Goal: Find specific page/section: Find specific page/section

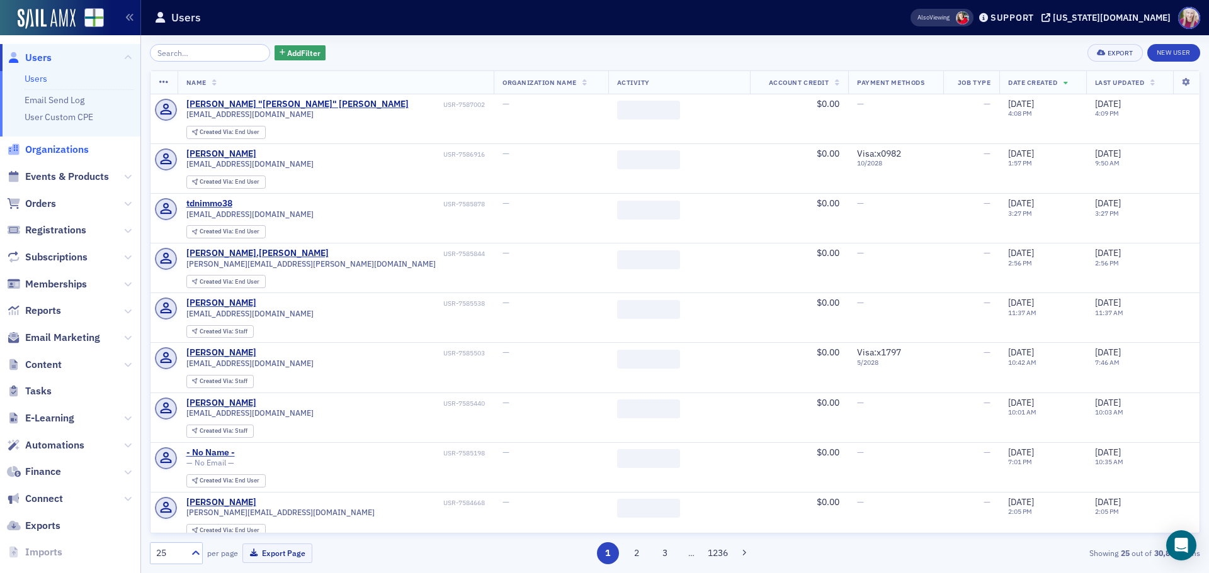
click at [61, 145] on span "Organizations" at bounding box center [57, 150] width 64 height 14
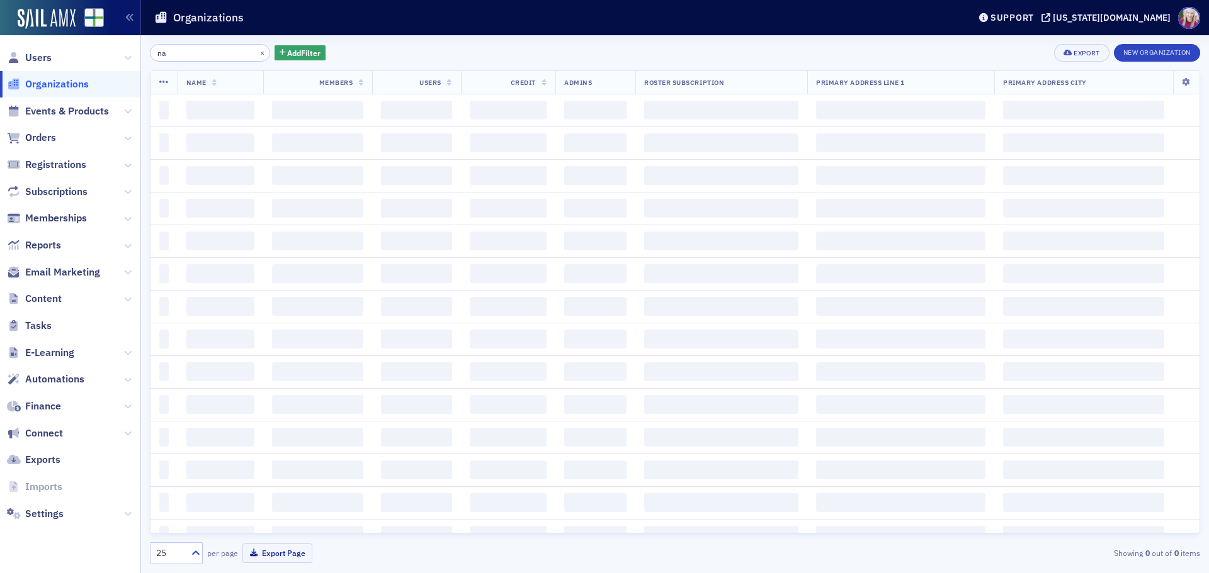
type input "n"
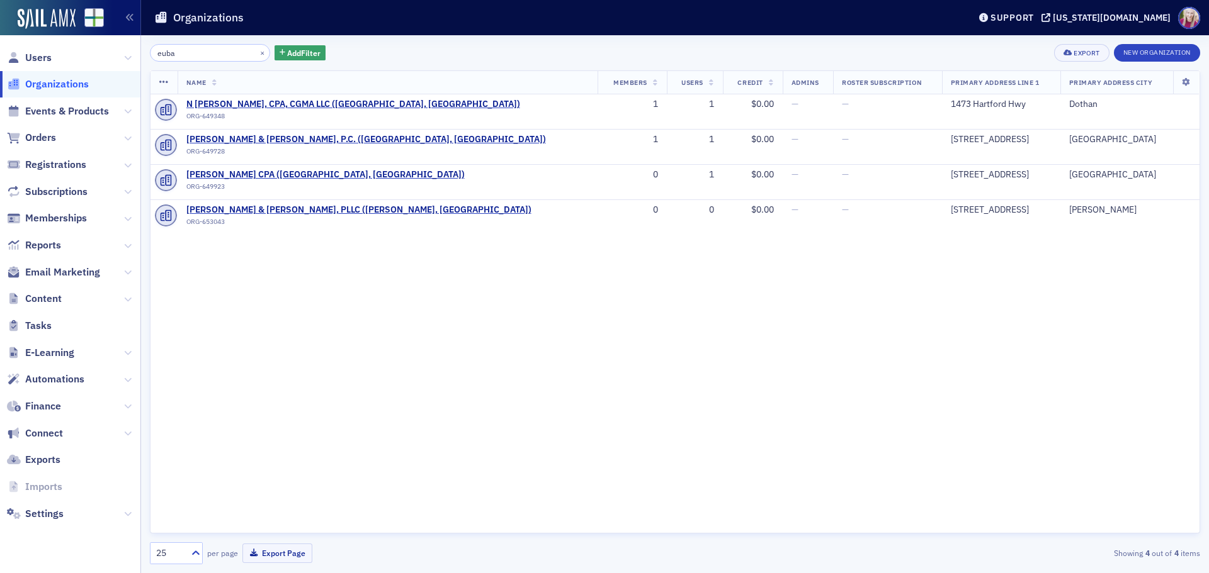
type input "euba"
